Goal: Transaction & Acquisition: Subscribe to service/newsletter

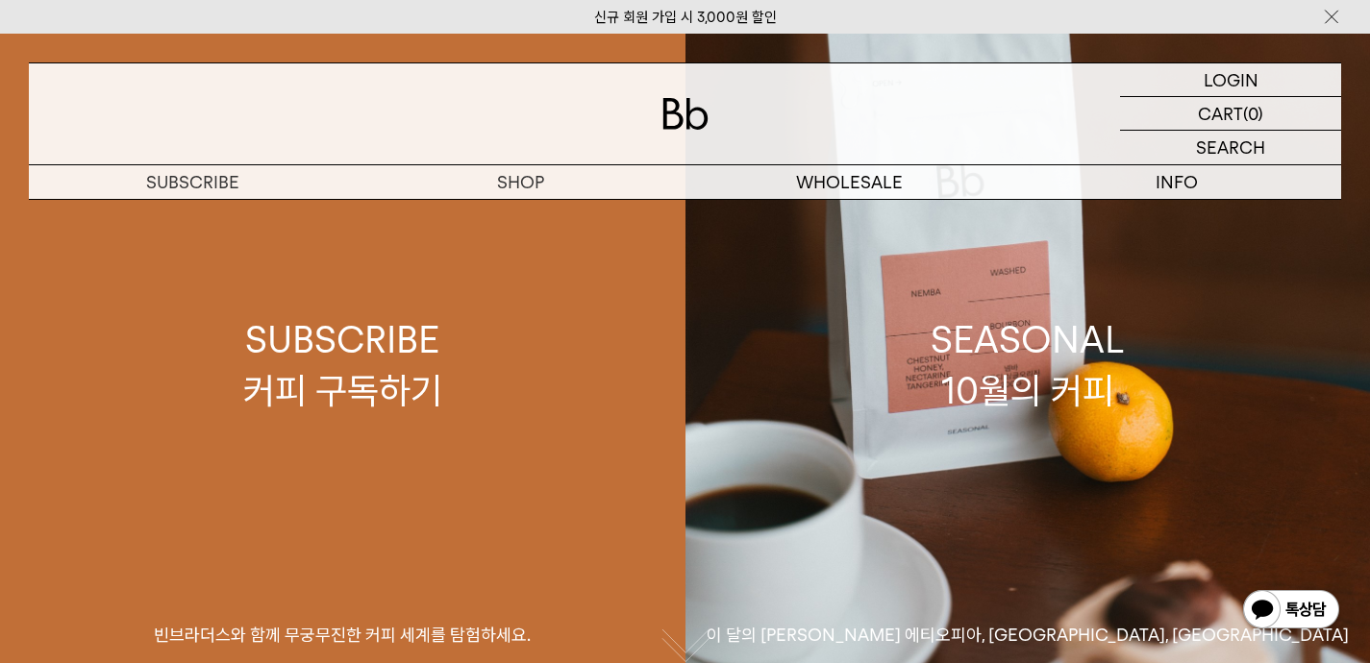
click at [657, 659] on link "SUBSCRIBE 커피 구독하기 빈브라더스와 함께 무궁무진한 커피 세계를 탐험하세요." at bounding box center [342, 365] width 685 height 663
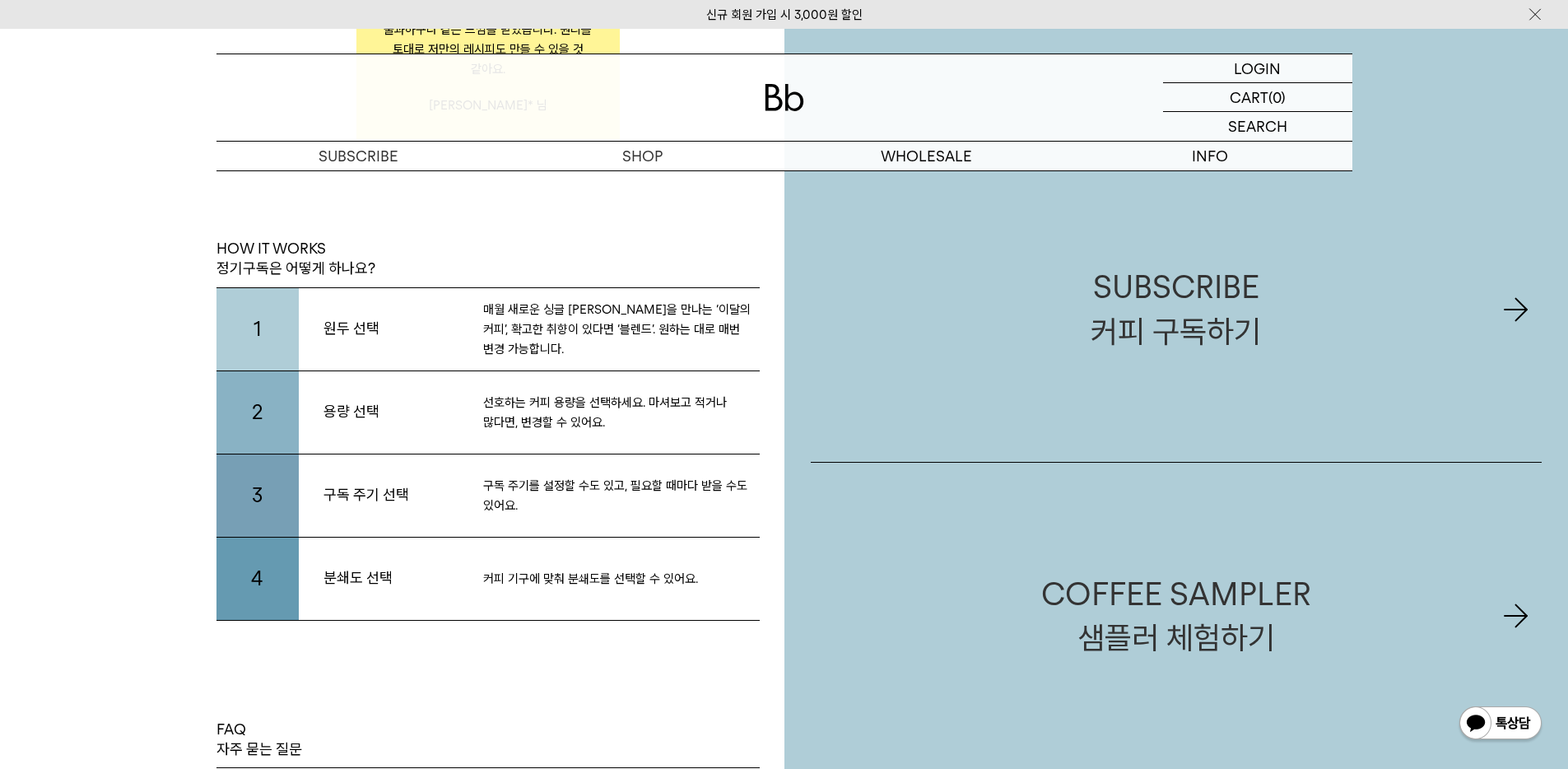
scroll to position [3323, 0]
click at [785, 88] on img at bounding box center [784, 98] width 39 height 27
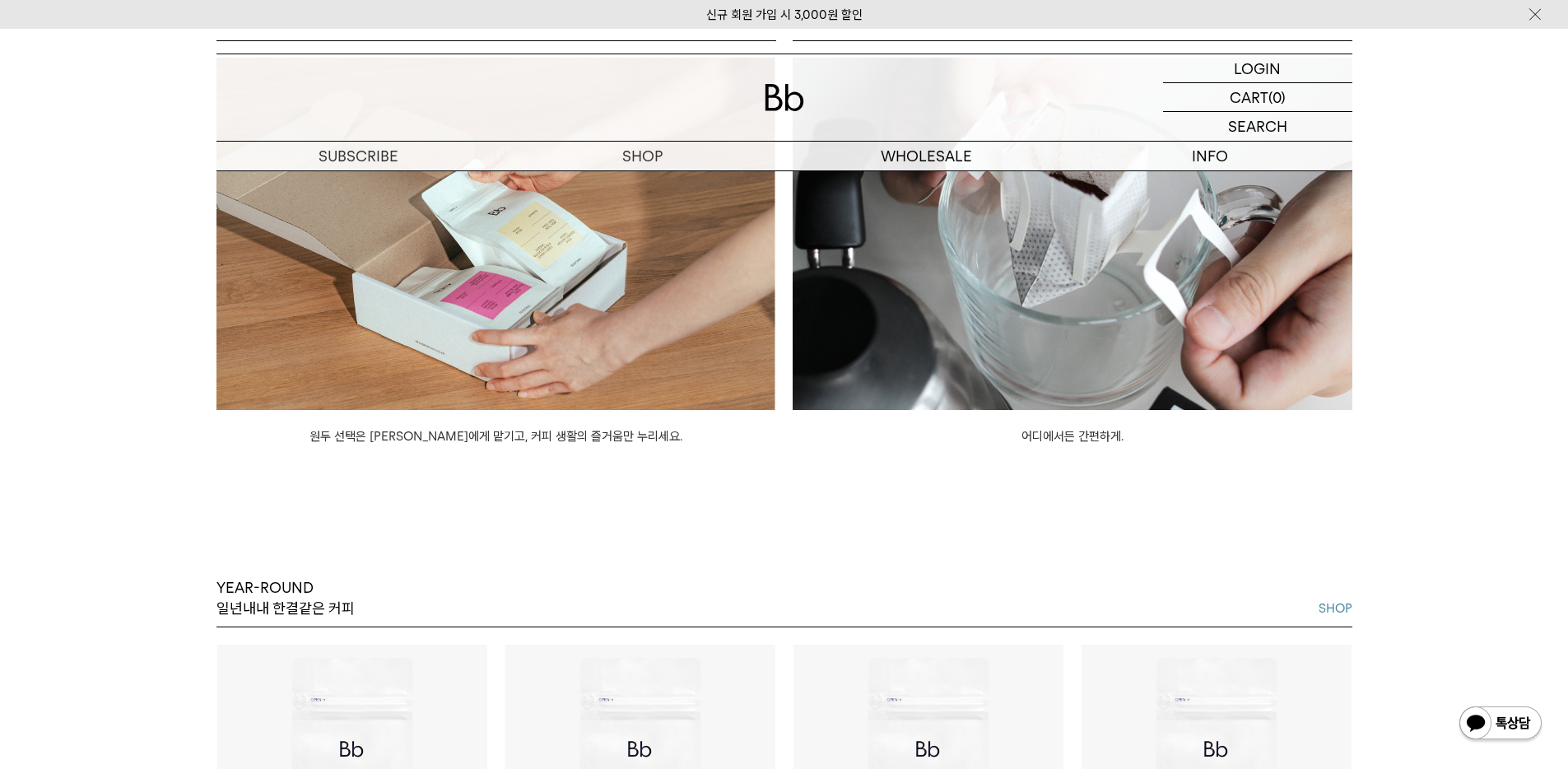
scroll to position [1221, 0]
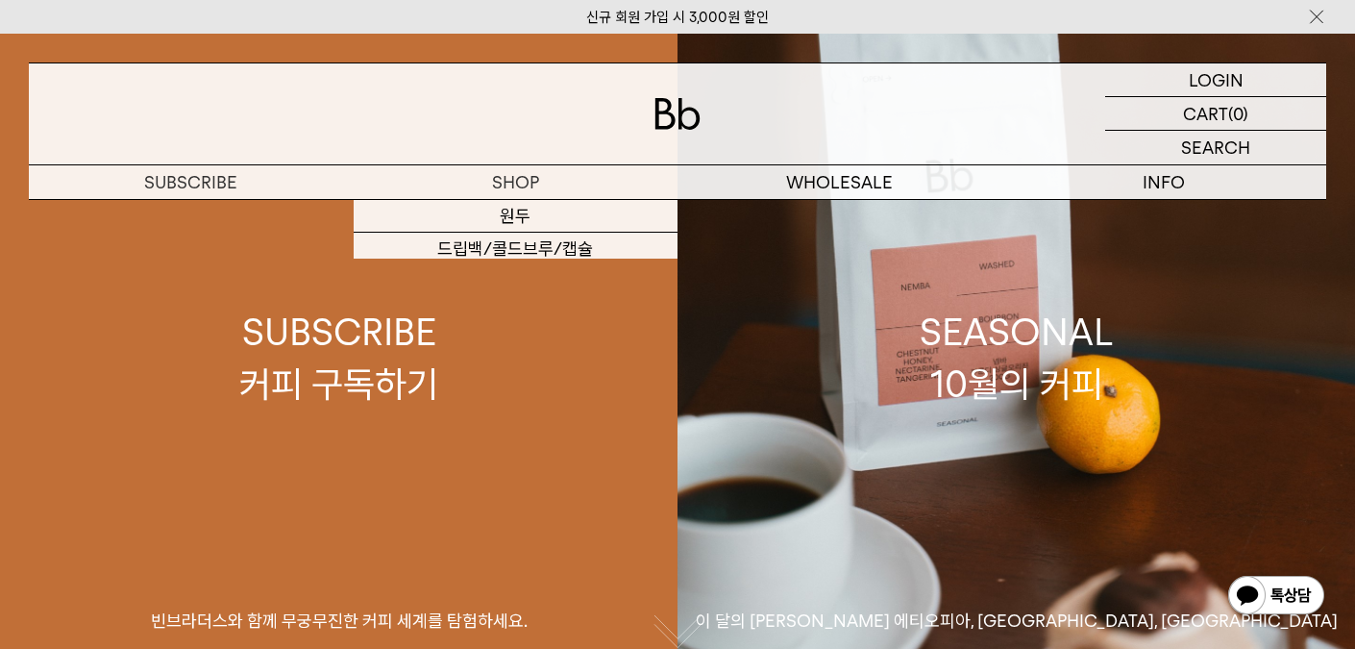
click at [483, 282] on link "SUBSCRIBE 커피 구독하기 빈브라더스와 함께 무궁무진한 커피 세계를 탐험하세요." at bounding box center [339, 358] width 678 height 649
